Goal: Task Accomplishment & Management: Manage account settings

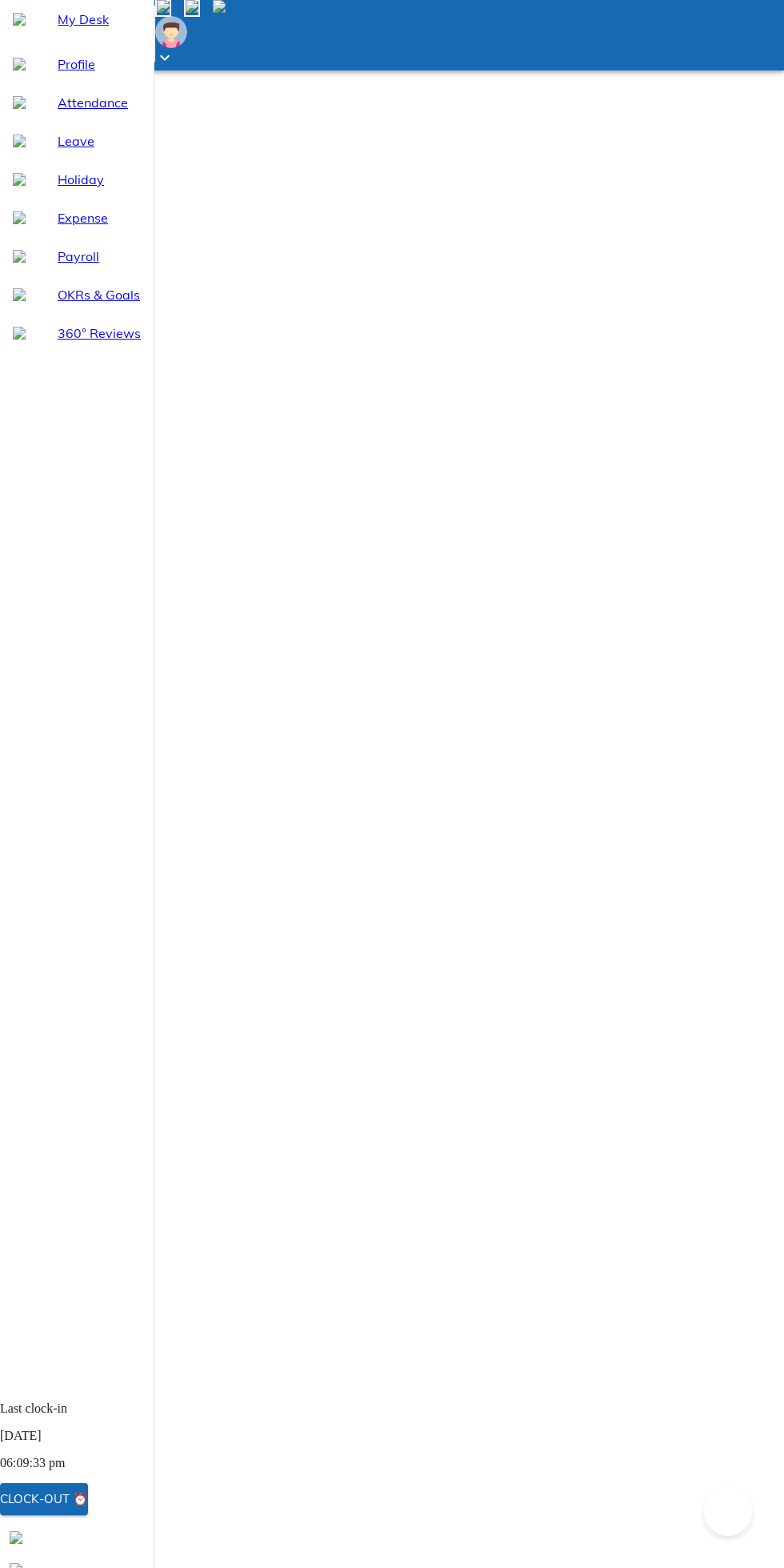
select select "9"
